Goal: Task Accomplishment & Management: Use online tool/utility

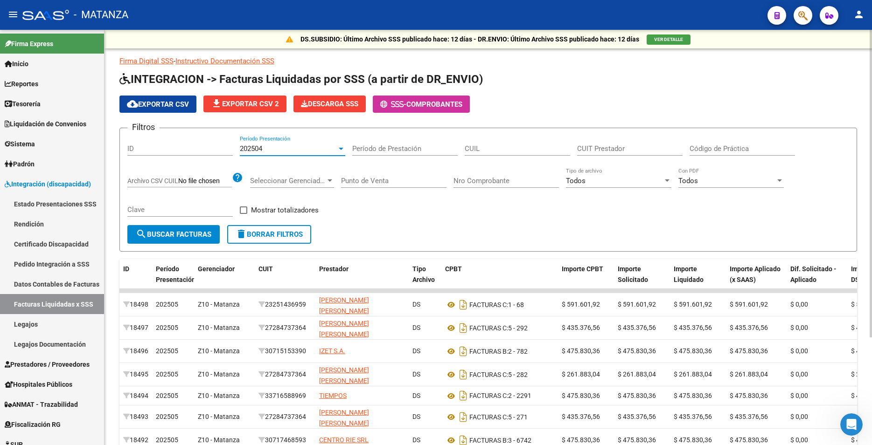
click at [170, 102] on span "cloud_download Exportar CSV" at bounding box center [158, 104] width 62 height 8
click at [299, 153] on div "202504" at bounding box center [288, 149] width 97 height 8
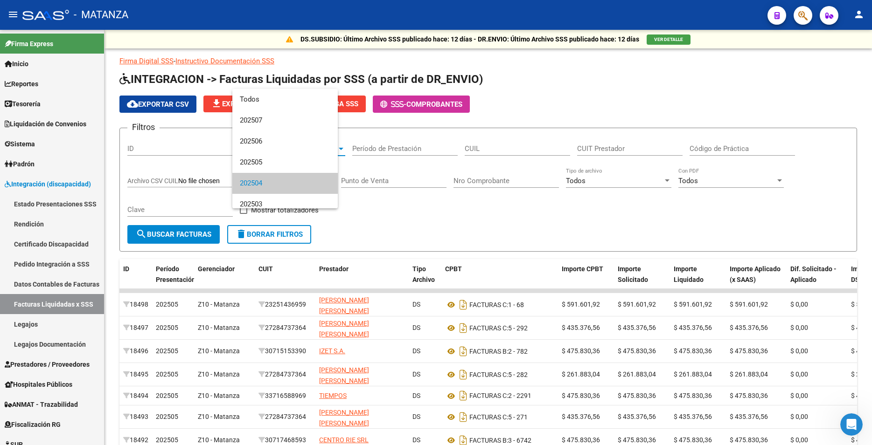
scroll to position [35, 0]
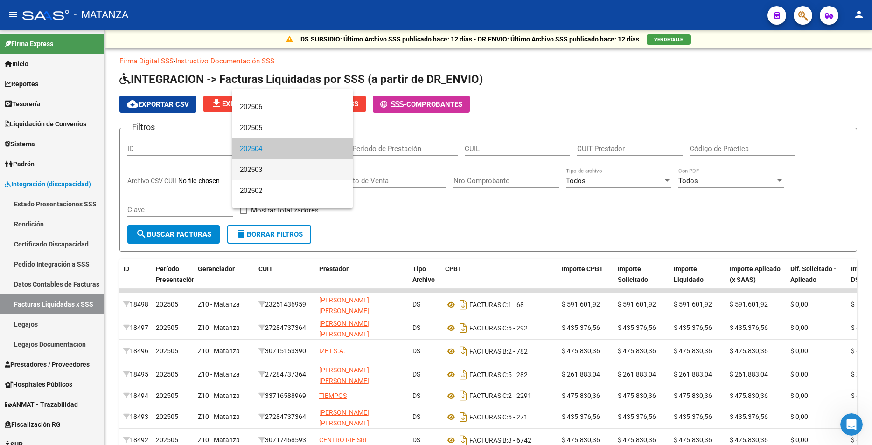
click at [271, 170] on span "202503" at bounding box center [292, 170] width 105 height 21
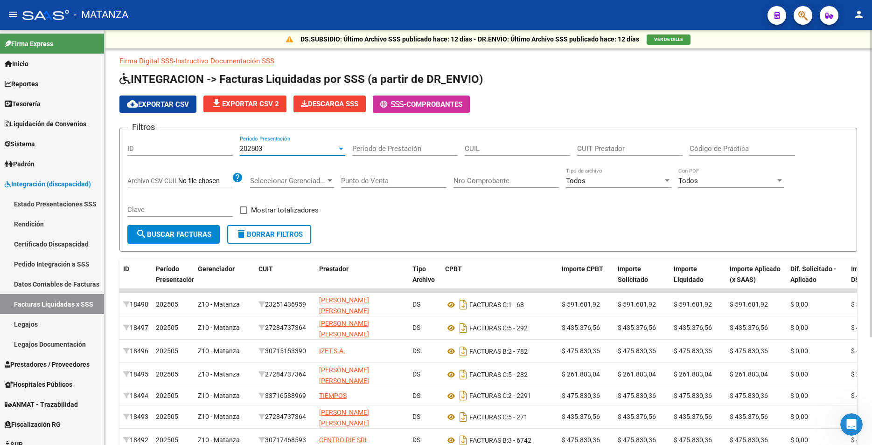
click at [190, 236] on span "search Buscar Facturas" at bounding box center [174, 234] width 76 height 8
click at [171, 104] on span "cloud_download Exportar CSV" at bounding box center [158, 104] width 62 height 8
click at [262, 149] on span "202503" at bounding box center [251, 149] width 22 height 8
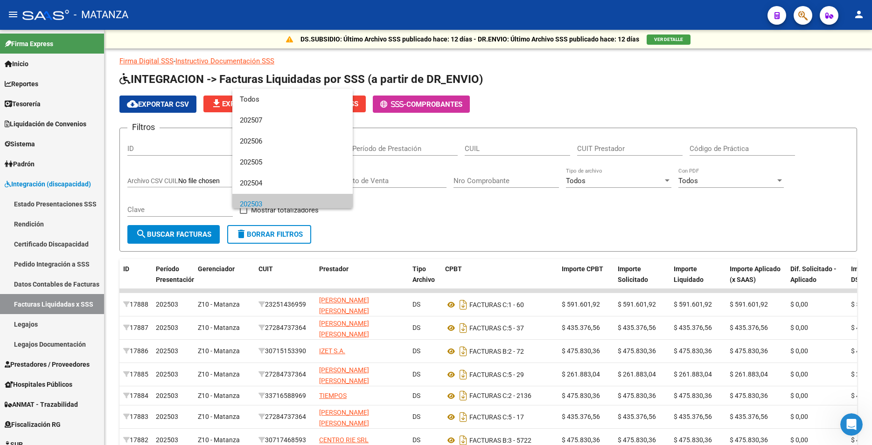
scroll to position [56, 0]
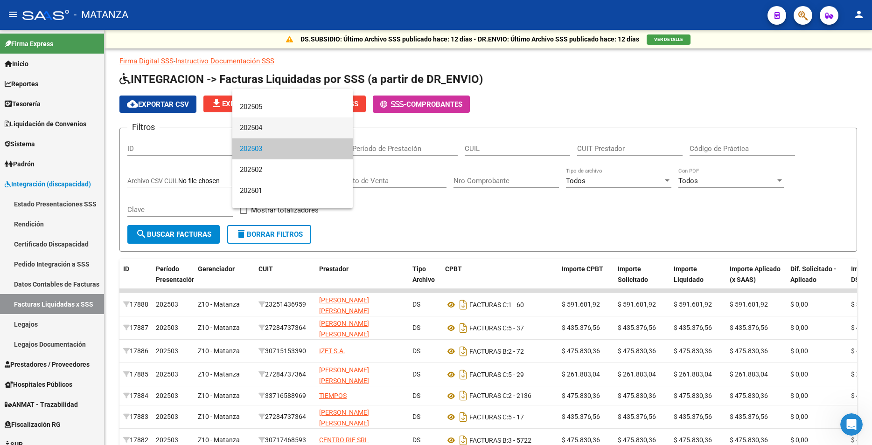
click at [263, 128] on span "202504" at bounding box center [292, 128] width 105 height 21
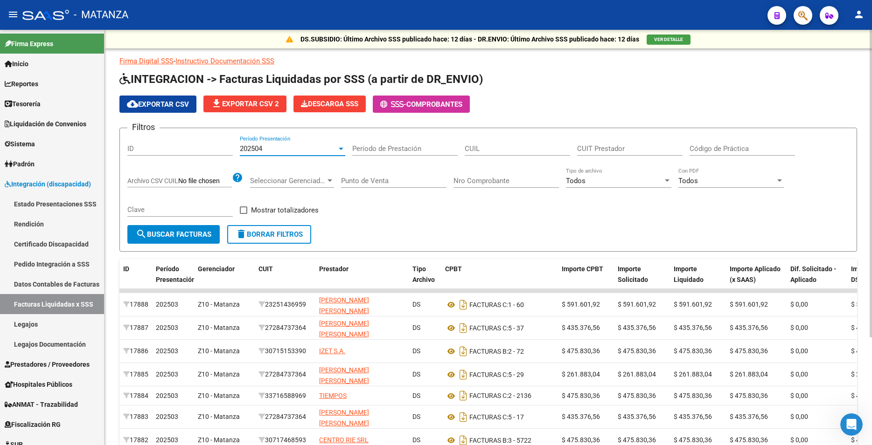
click at [178, 237] on span "search Buscar Facturas" at bounding box center [174, 234] width 76 height 8
drag, startPoint x: 165, startPoint y: 102, endPoint x: 254, endPoint y: 140, distance: 96.8
click at [165, 102] on span "cloud_download Exportar CSV" at bounding box center [158, 104] width 62 height 8
click at [282, 151] on div "202504" at bounding box center [288, 149] width 97 height 8
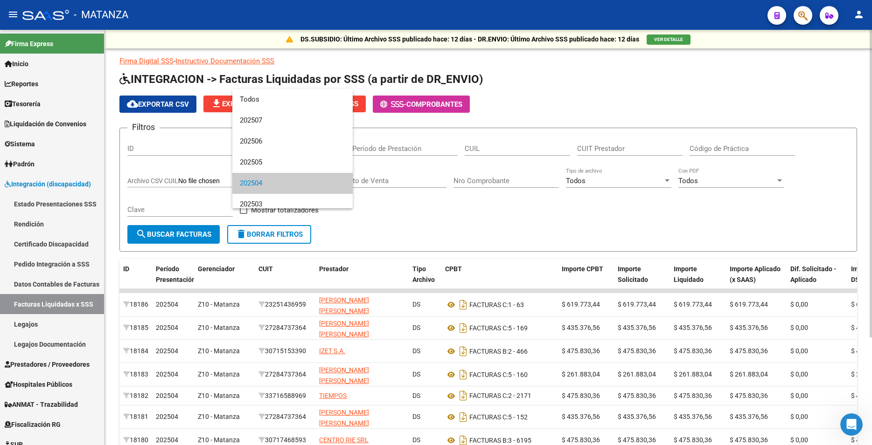
scroll to position [35, 0]
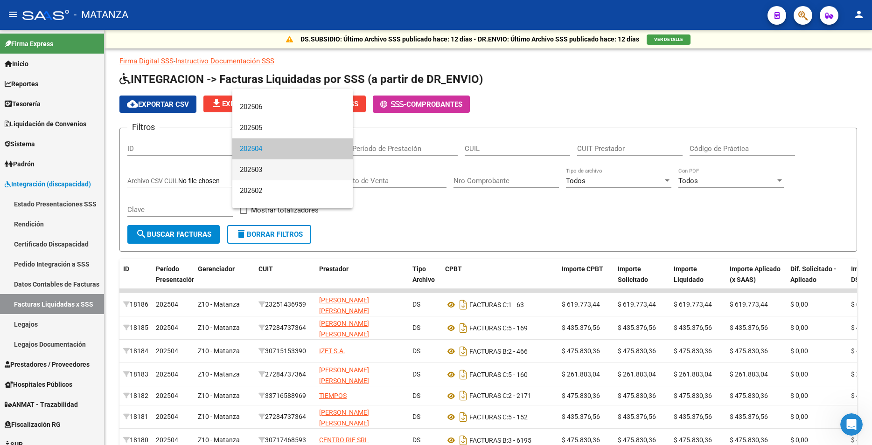
click at [281, 170] on span "202503" at bounding box center [292, 170] width 105 height 21
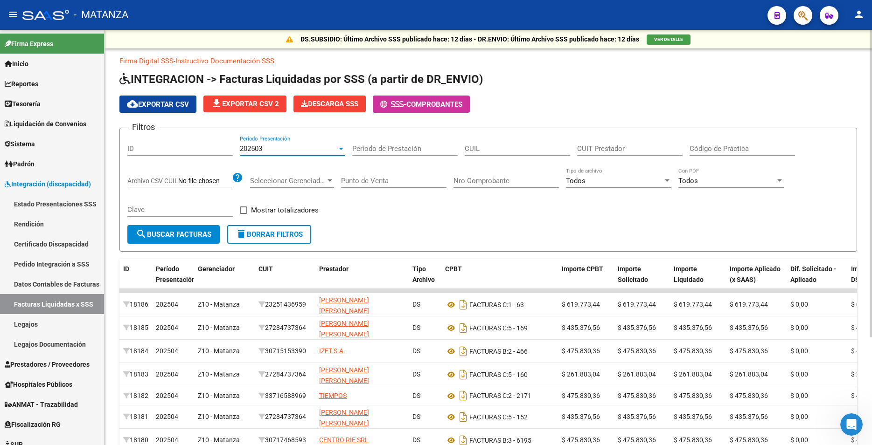
click at [278, 155] on div "202503 Período Presentación" at bounding box center [292, 146] width 105 height 20
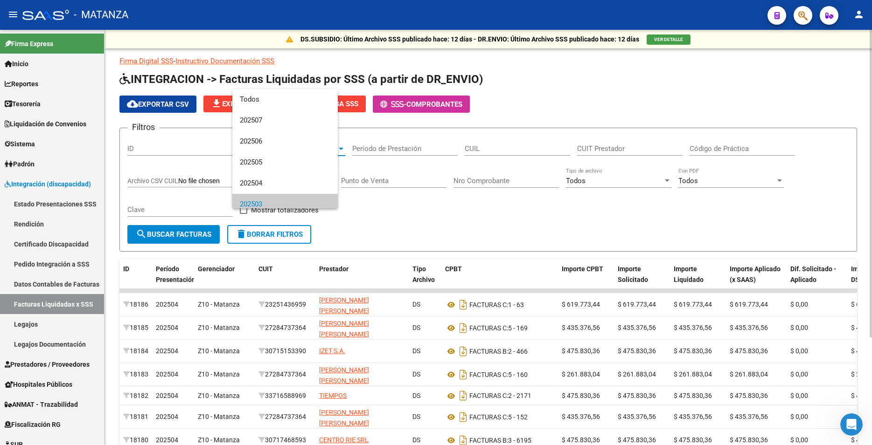
scroll to position [56, 0]
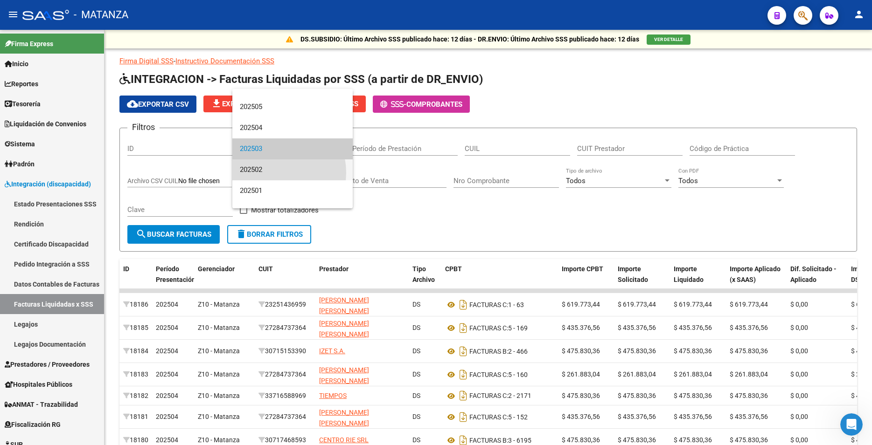
click at [270, 173] on span "202502" at bounding box center [292, 170] width 105 height 21
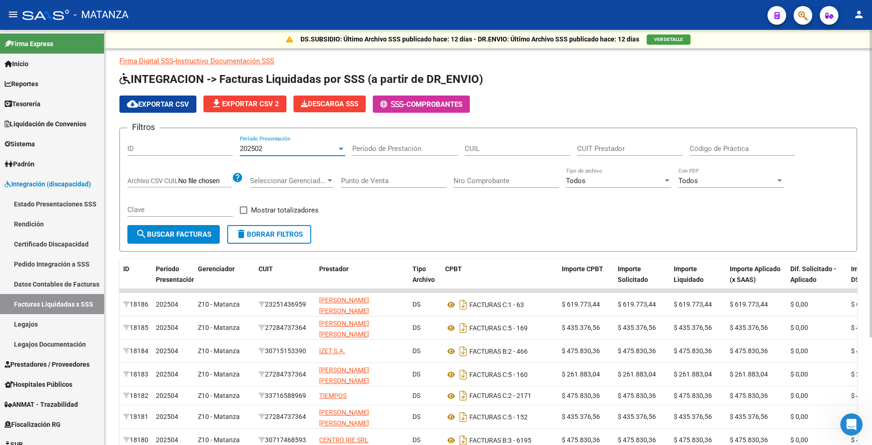
click at [180, 238] on span "search Buscar Facturas" at bounding box center [174, 234] width 76 height 8
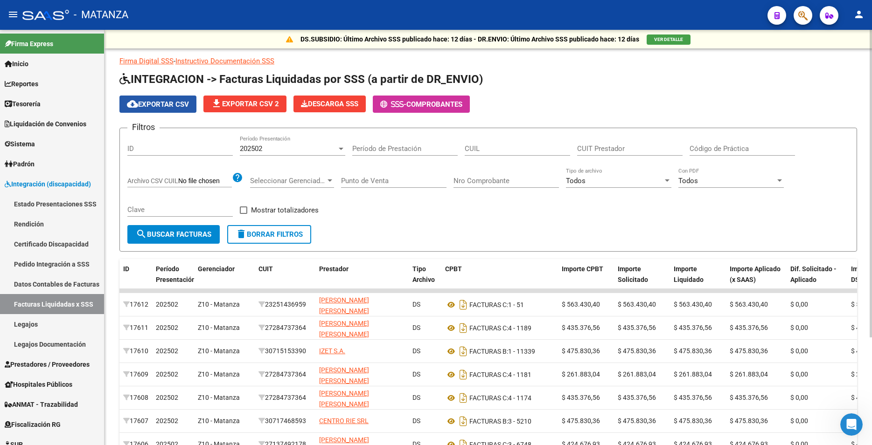
click at [143, 106] on span "cloud_download Exportar CSV" at bounding box center [158, 104] width 62 height 8
click at [267, 150] on div "202502" at bounding box center [288, 149] width 97 height 8
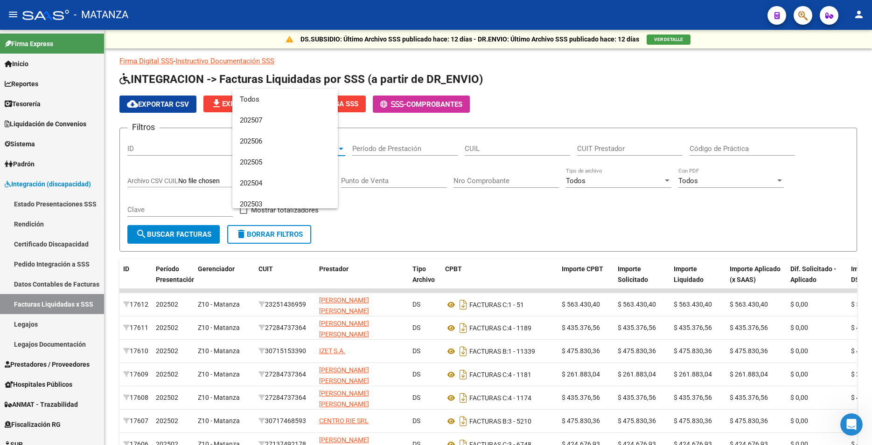
scroll to position [76, 0]
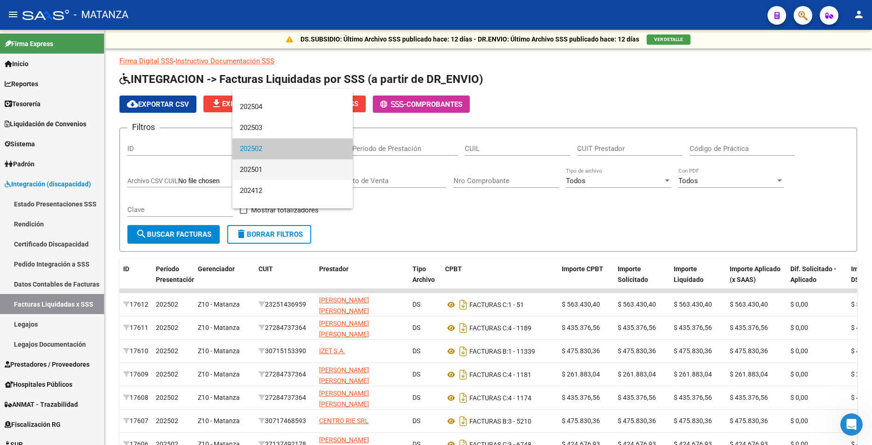
click at [268, 172] on span "202501" at bounding box center [292, 170] width 105 height 21
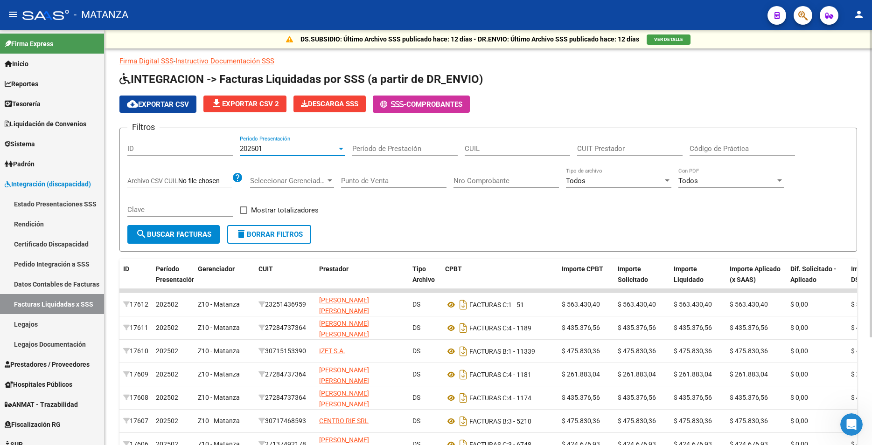
click at [166, 228] on button "search Buscar Facturas" at bounding box center [173, 234] width 92 height 19
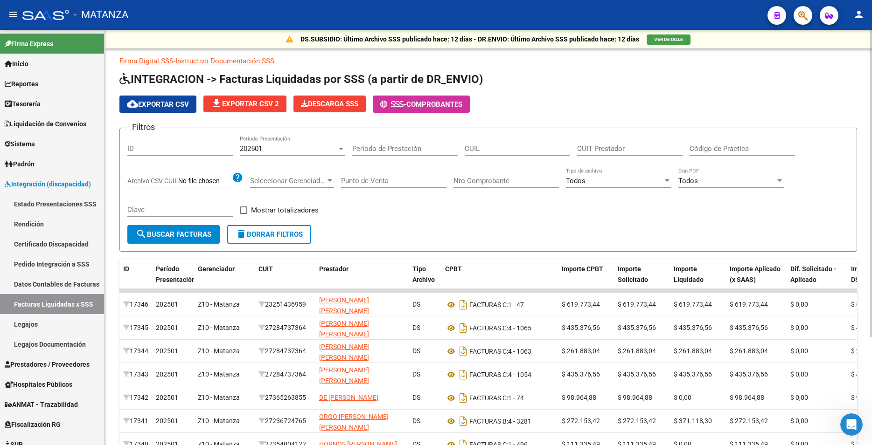
click at [168, 100] on button "cloud_download Exportar CSV" at bounding box center [157, 104] width 77 height 17
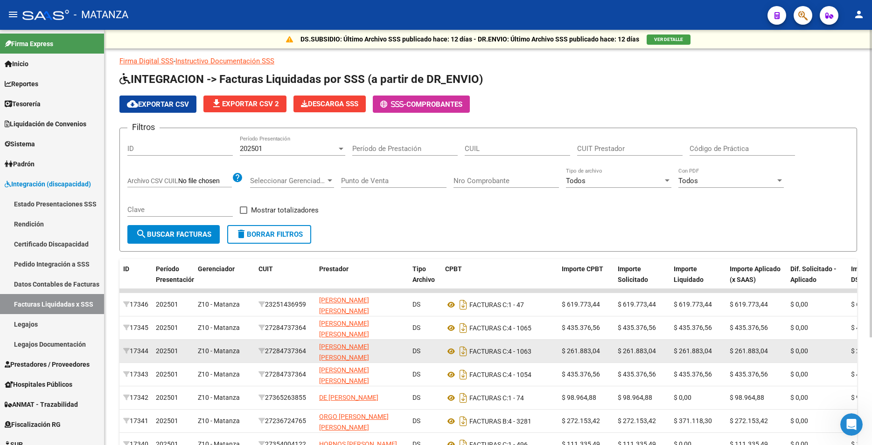
click at [687, 345] on datatable-body-cell "$ 261.883,04" at bounding box center [698, 351] width 56 height 23
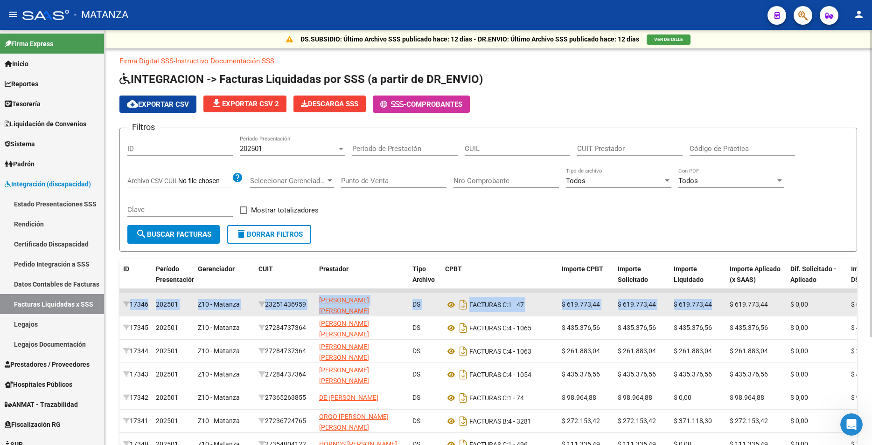
drag, startPoint x: 721, startPoint y: 294, endPoint x: 801, endPoint y: 291, distance: 80.7
click at [726, 293] on datatable-body-cell "$ 619.773,44" at bounding box center [698, 304] width 56 height 23
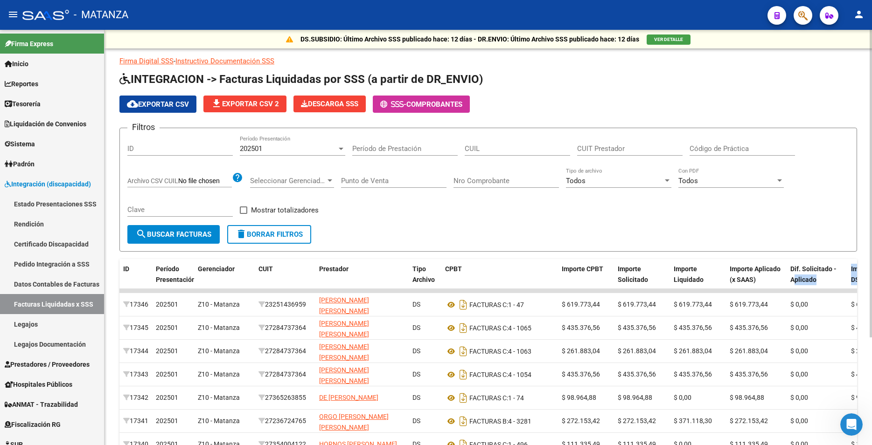
drag, startPoint x: 796, startPoint y: 288, endPoint x: 857, endPoint y: 293, distance: 60.8
click at [857, 289] on datatable-header "ID Período Presentación Gerenciador CUIT Prestador Tipo Archivo CPBT Importe CP…" at bounding box center [487, 274] width 737 height 30
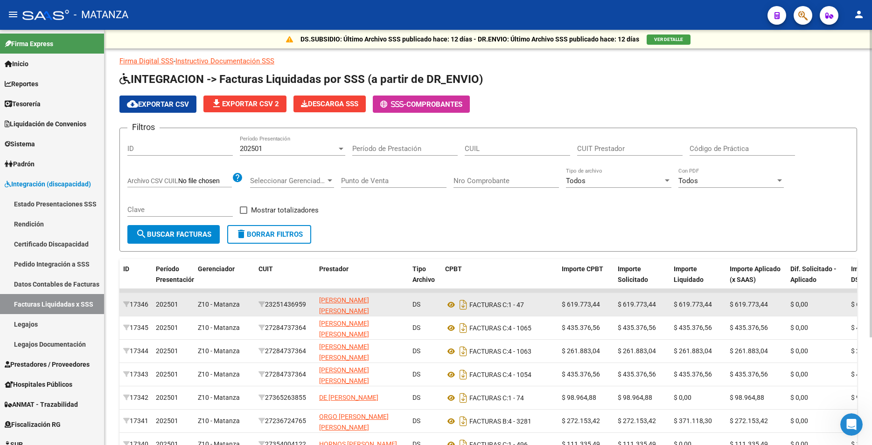
click at [829, 309] on div "$ 0,00" at bounding box center [816, 304] width 53 height 11
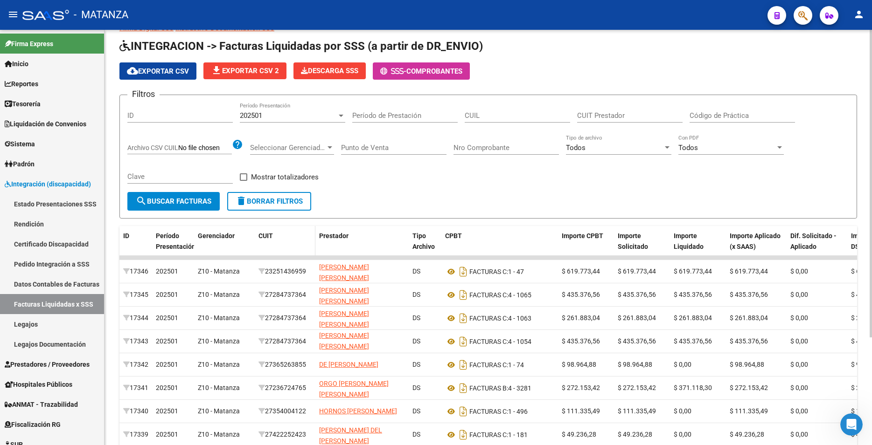
scroll to position [0, 0]
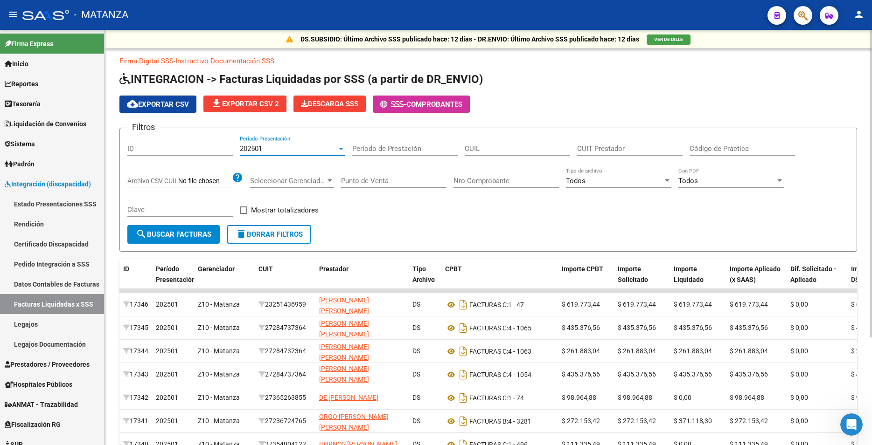
click at [269, 151] on div "202501" at bounding box center [288, 149] width 97 height 8
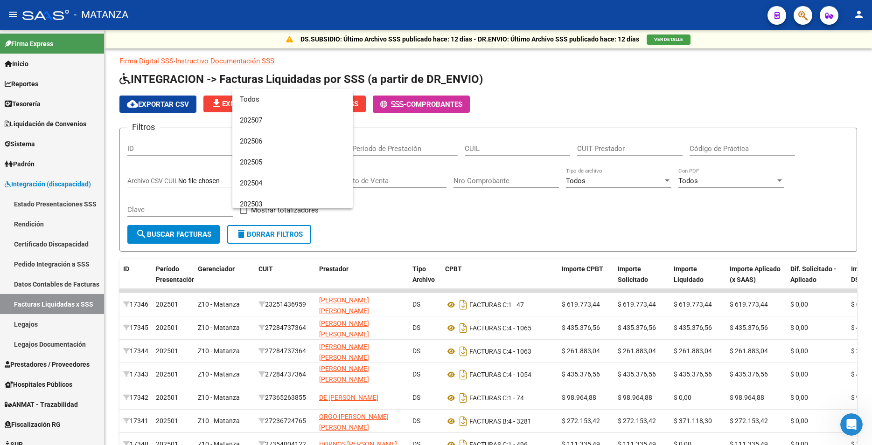
scroll to position [97, 0]
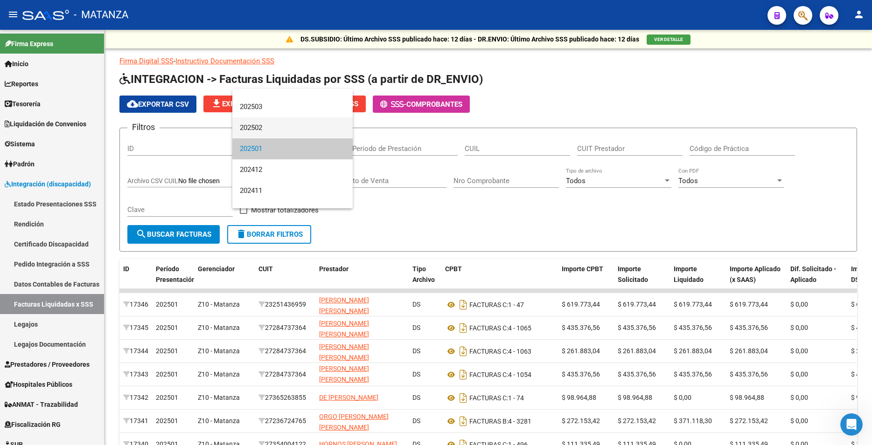
click at [263, 128] on span "202502" at bounding box center [292, 128] width 105 height 21
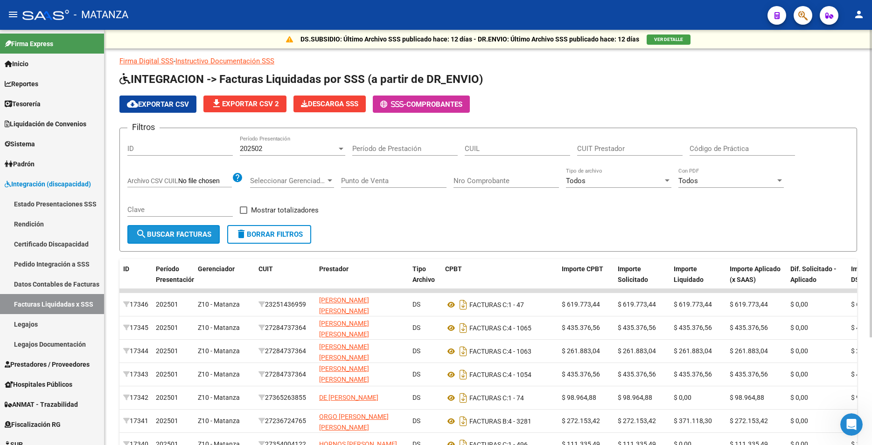
click at [191, 238] on span "search Buscar Facturas" at bounding box center [174, 234] width 76 height 8
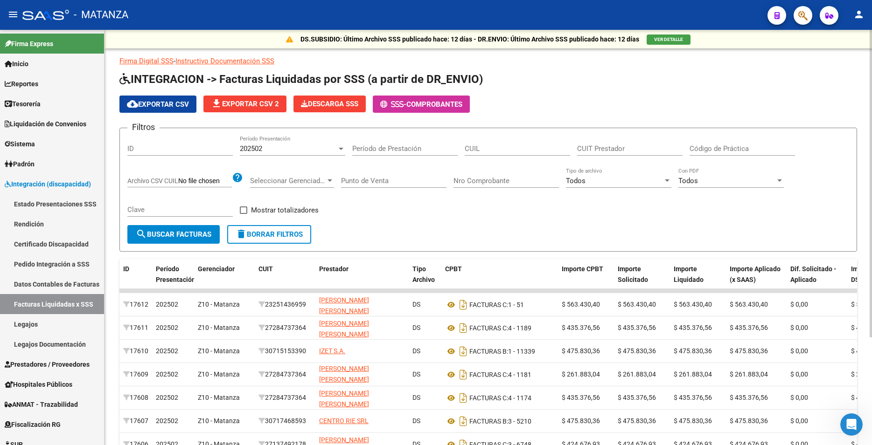
click at [168, 101] on span "cloud_download Exportar CSV" at bounding box center [158, 104] width 62 height 8
click at [245, 146] on span "202502" at bounding box center [251, 149] width 22 height 8
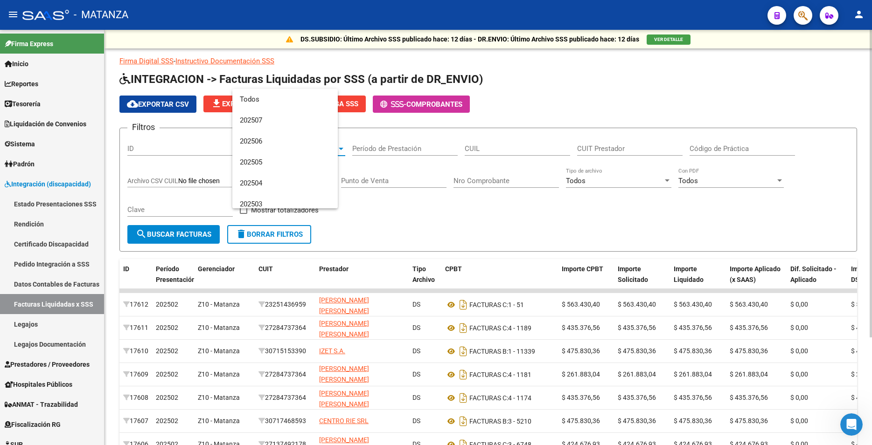
scroll to position [76, 0]
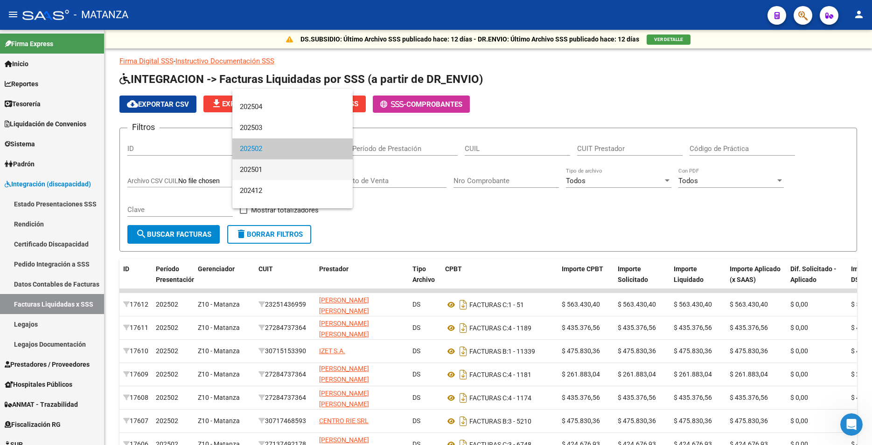
click at [252, 173] on span "202501" at bounding box center [292, 170] width 105 height 21
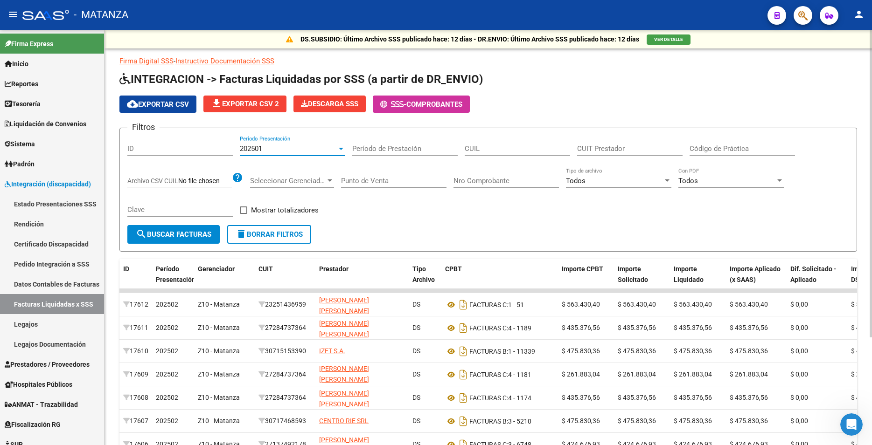
click at [178, 104] on span "cloud_download Exportar CSV" at bounding box center [158, 104] width 62 height 8
click at [169, 236] on span "search Buscar Facturas" at bounding box center [174, 234] width 76 height 8
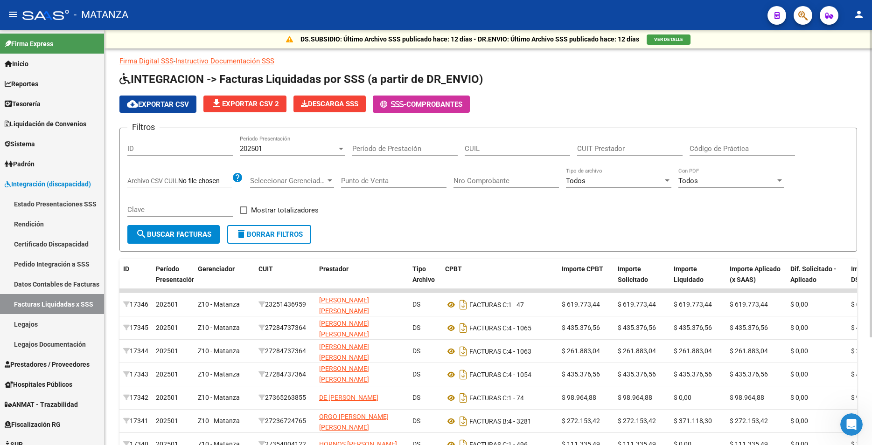
click at [163, 101] on span "cloud_download Exportar CSV" at bounding box center [158, 104] width 62 height 8
click at [259, 146] on span "202501" at bounding box center [251, 149] width 22 height 8
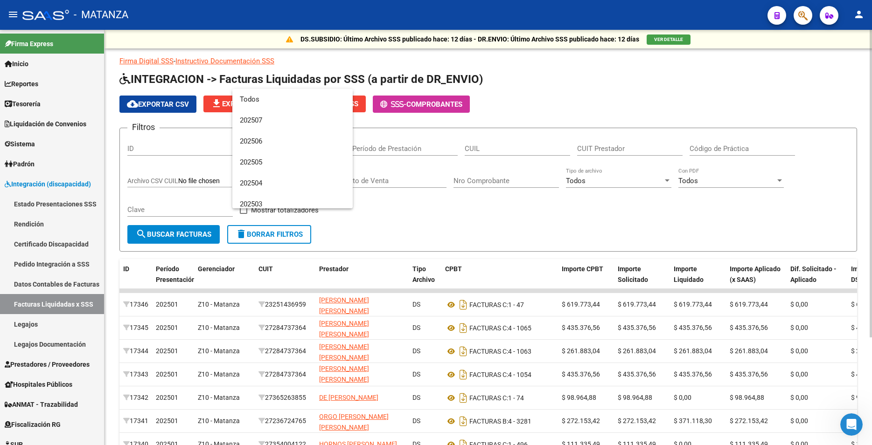
scroll to position [97, 0]
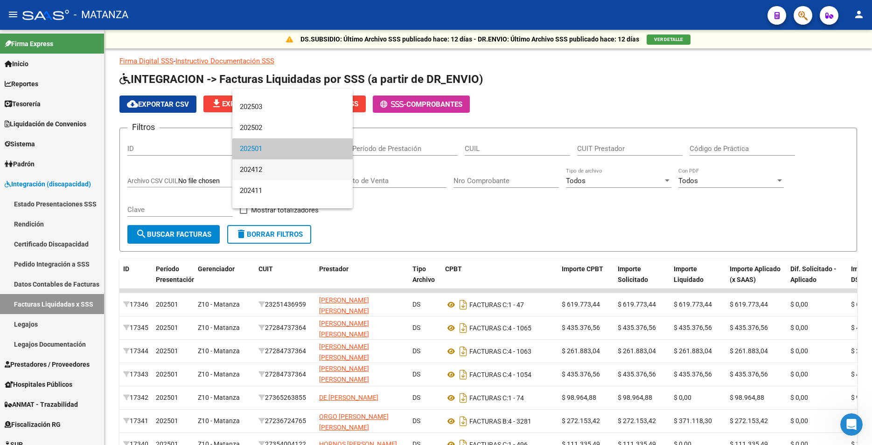
click at [260, 171] on span "202412" at bounding box center [292, 170] width 105 height 21
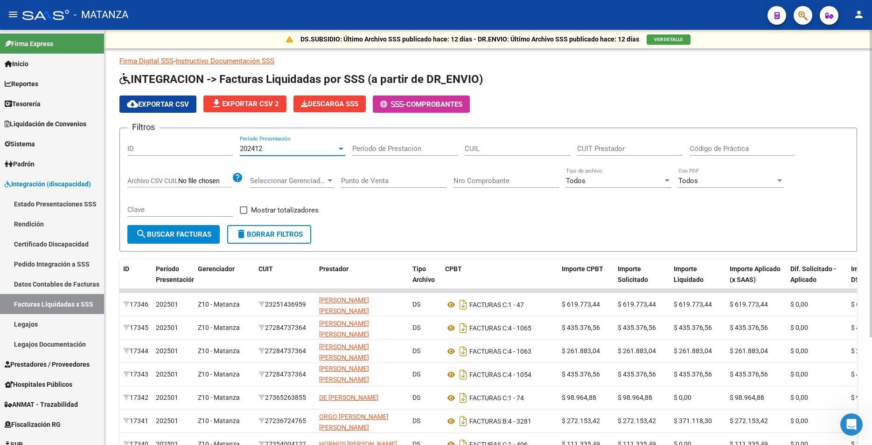
click at [186, 237] on span "search Buscar Facturas" at bounding box center [174, 234] width 76 height 8
click at [176, 105] on span "cloud_download Exportar CSV" at bounding box center [158, 104] width 62 height 8
click at [298, 147] on div "202412" at bounding box center [288, 149] width 97 height 8
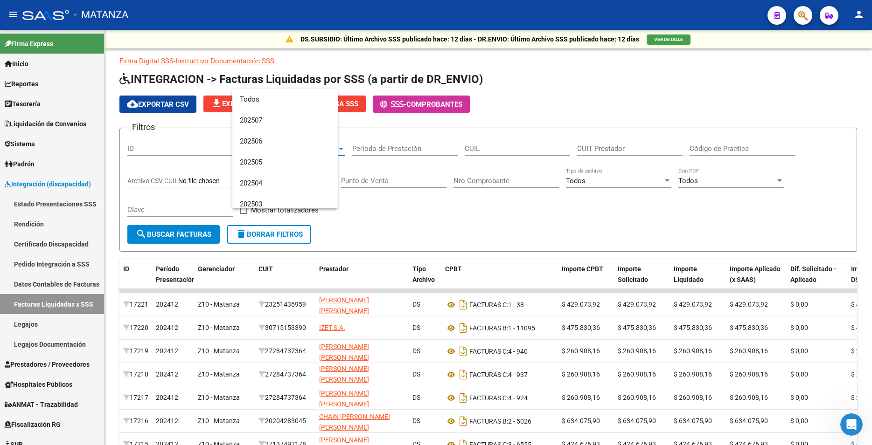
scroll to position [118, 0]
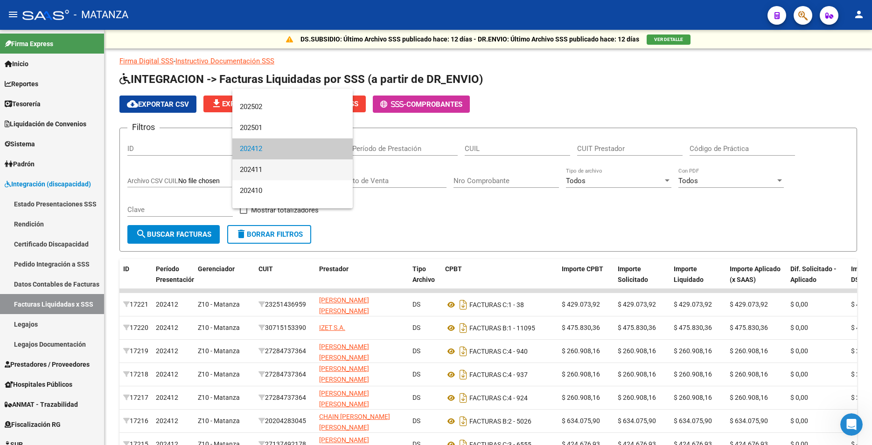
click at [287, 167] on span "202411" at bounding box center [292, 170] width 105 height 21
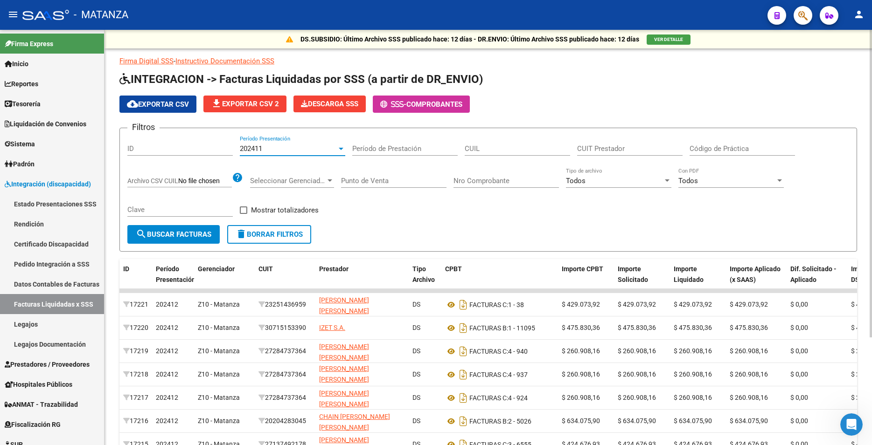
click at [198, 238] on span "search Buscar Facturas" at bounding box center [174, 234] width 76 height 8
click at [160, 104] on span "cloud_download Exportar CSV" at bounding box center [158, 104] width 62 height 8
click at [262, 145] on span "202411" at bounding box center [251, 149] width 22 height 8
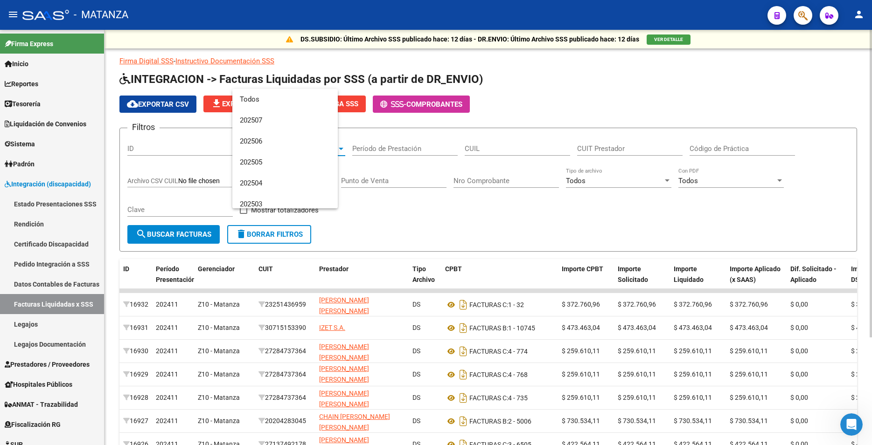
scroll to position [139, 0]
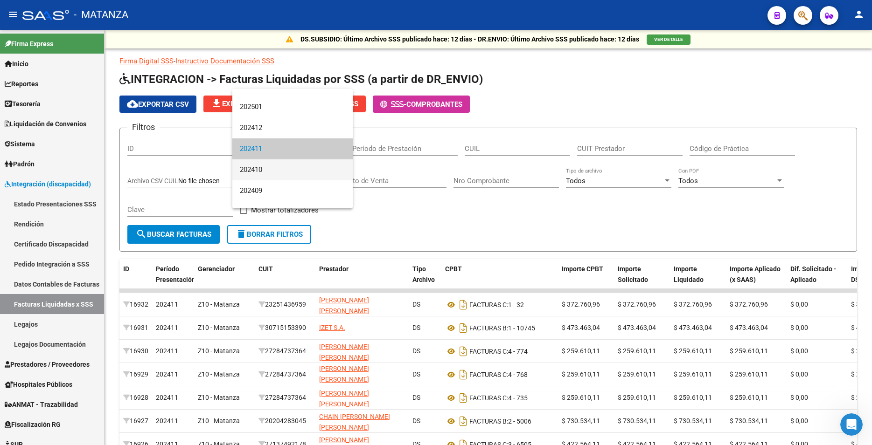
click at [267, 174] on span "202410" at bounding box center [292, 170] width 105 height 21
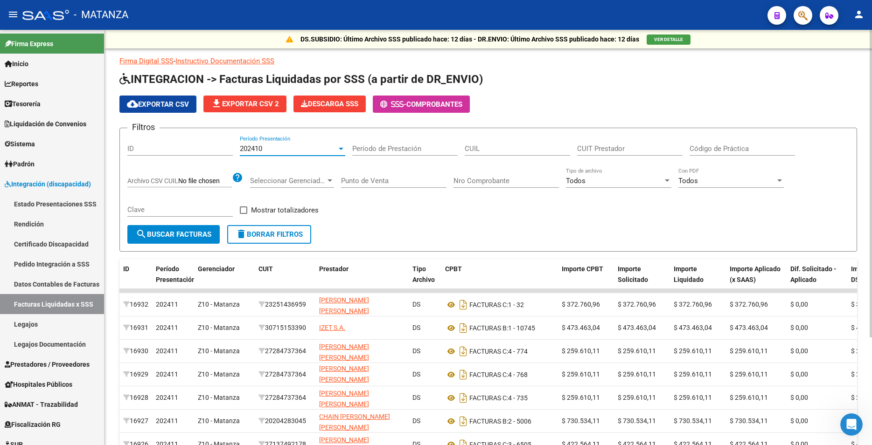
click at [183, 236] on span "search Buscar Facturas" at bounding box center [174, 234] width 76 height 8
click at [175, 108] on span "cloud_download Exportar CSV" at bounding box center [158, 104] width 62 height 8
click at [294, 148] on div "202410" at bounding box center [288, 149] width 97 height 8
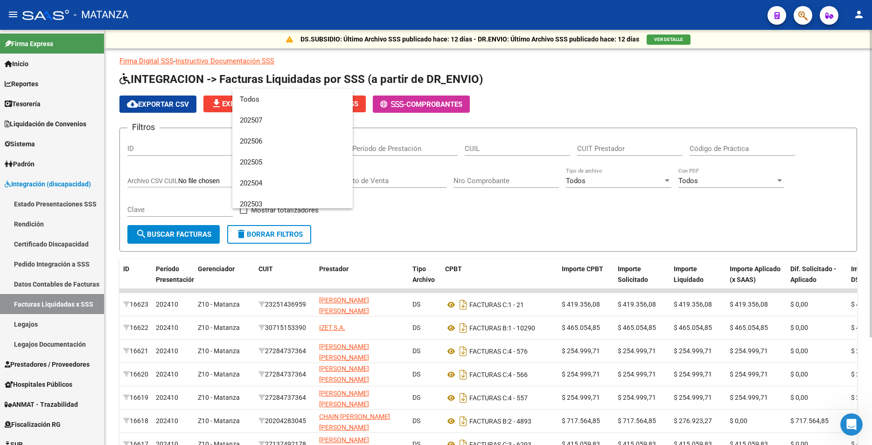
scroll to position [160, 0]
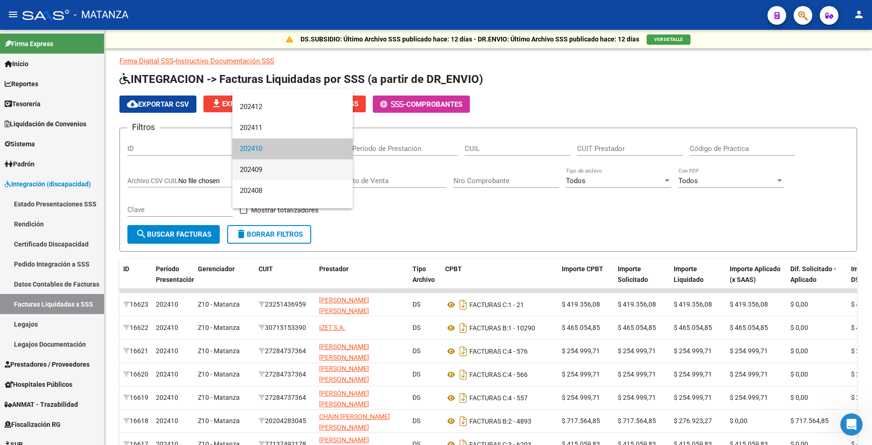
click at [279, 174] on span "202409" at bounding box center [292, 170] width 105 height 21
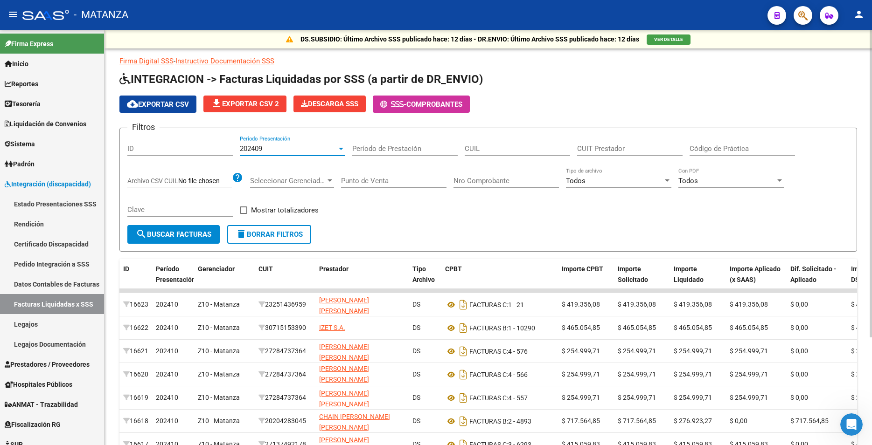
click at [198, 232] on span "search Buscar Facturas" at bounding box center [174, 234] width 76 height 8
click at [170, 109] on button "cloud_download Exportar CSV" at bounding box center [157, 104] width 77 height 17
click at [284, 147] on div "202409" at bounding box center [288, 149] width 97 height 8
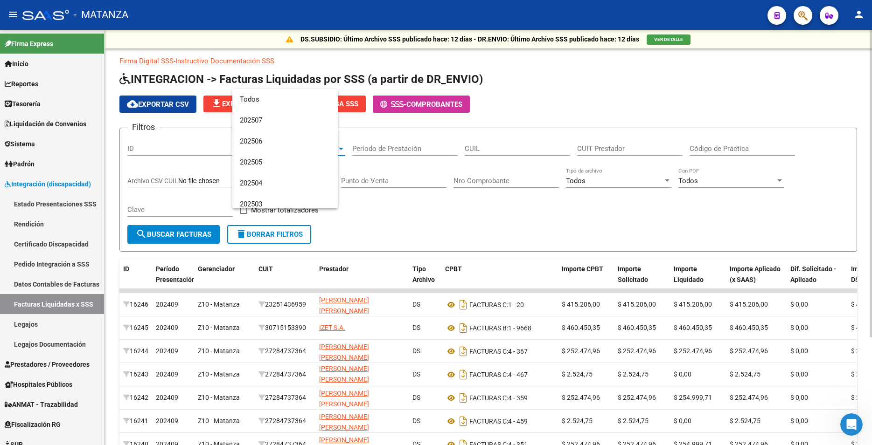
scroll to position [181, 0]
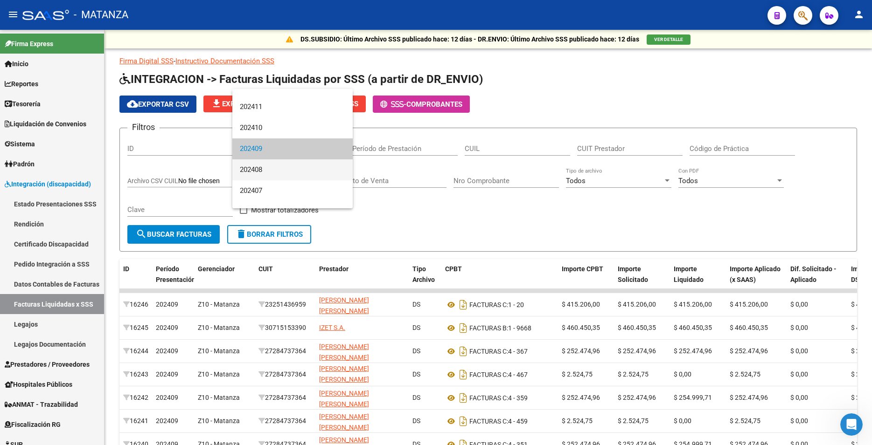
click at [283, 170] on span "202408" at bounding box center [292, 170] width 105 height 21
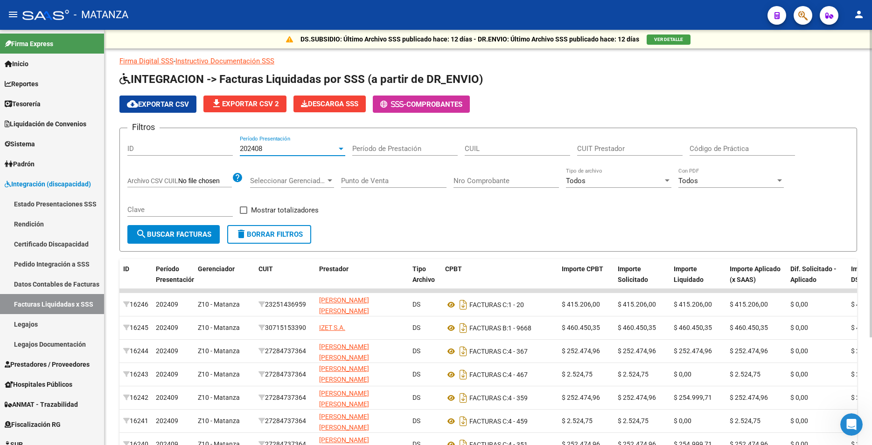
click at [201, 229] on button "search Buscar Facturas" at bounding box center [173, 234] width 92 height 19
click at [181, 106] on span "cloud_download Exportar CSV" at bounding box center [158, 104] width 62 height 8
click at [278, 146] on div "202408" at bounding box center [288, 149] width 97 height 8
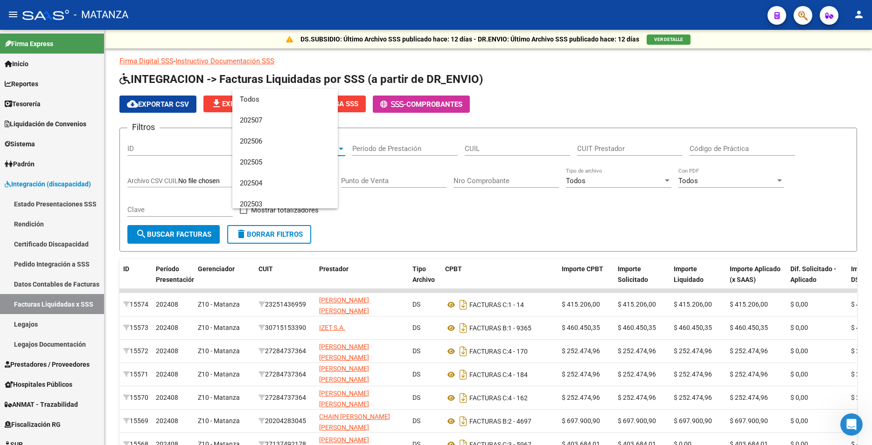
scroll to position [202, 0]
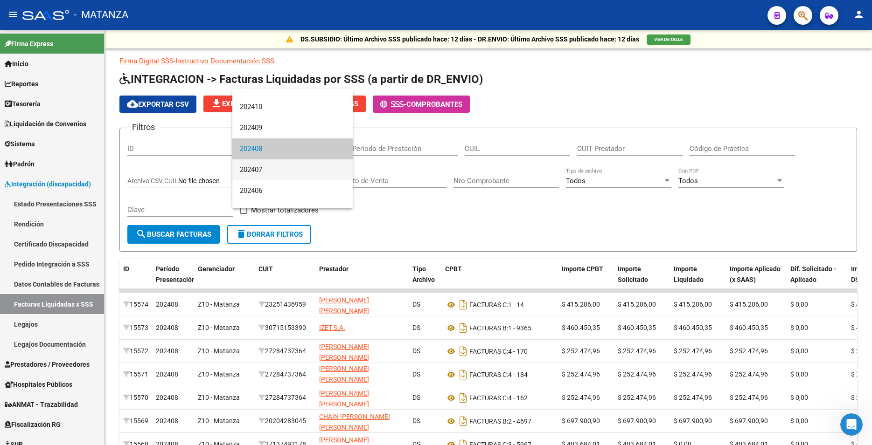
click at [250, 161] on span "202407" at bounding box center [292, 170] width 105 height 21
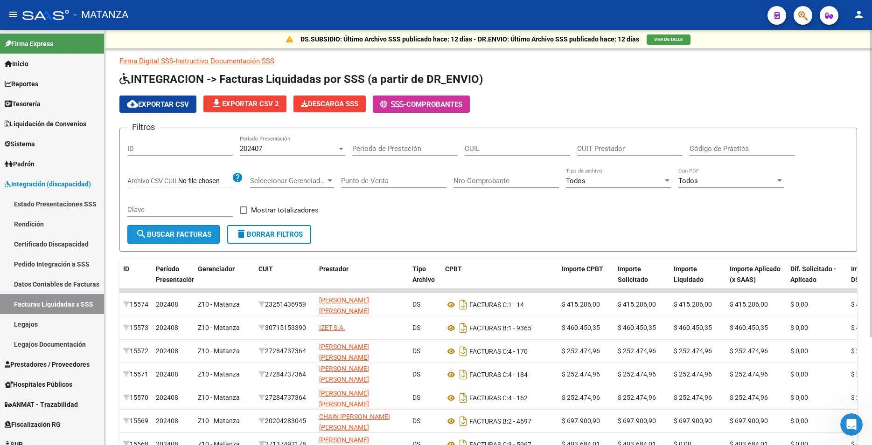
click at [186, 233] on span "search Buscar Facturas" at bounding box center [174, 234] width 76 height 8
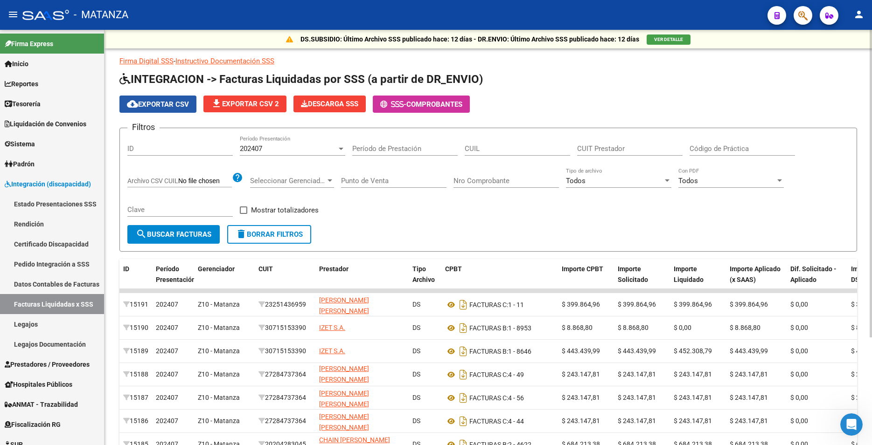
click at [169, 105] on span "cloud_download Exportar CSV" at bounding box center [158, 104] width 62 height 8
click at [290, 147] on div "202407" at bounding box center [288, 149] width 97 height 8
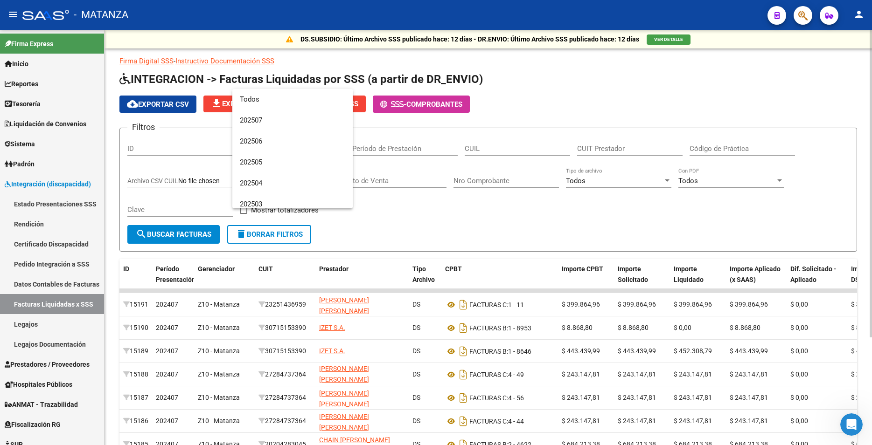
scroll to position [223, 0]
